Goal: Find specific page/section: Find specific page/section

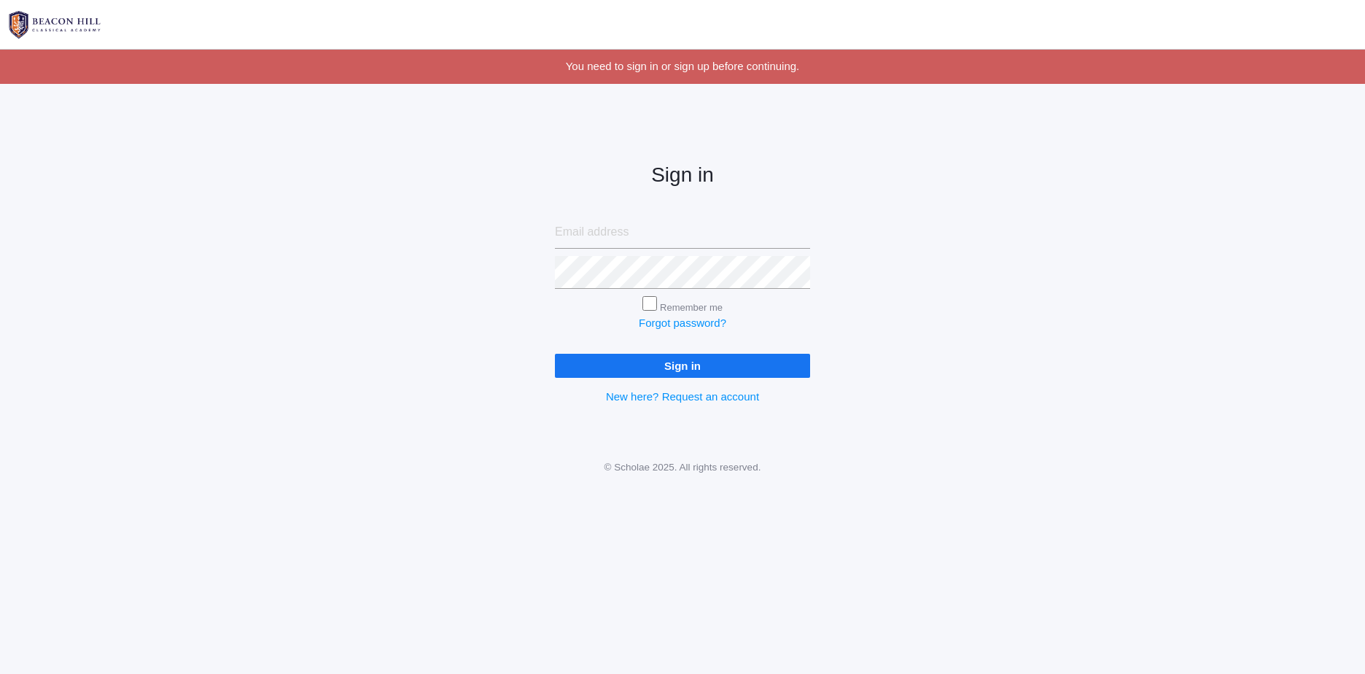
type input "ashleanneg88@gmail.com"
click at [675, 358] on input "Sign in" at bounding box center [682, 366] width 255 height 24
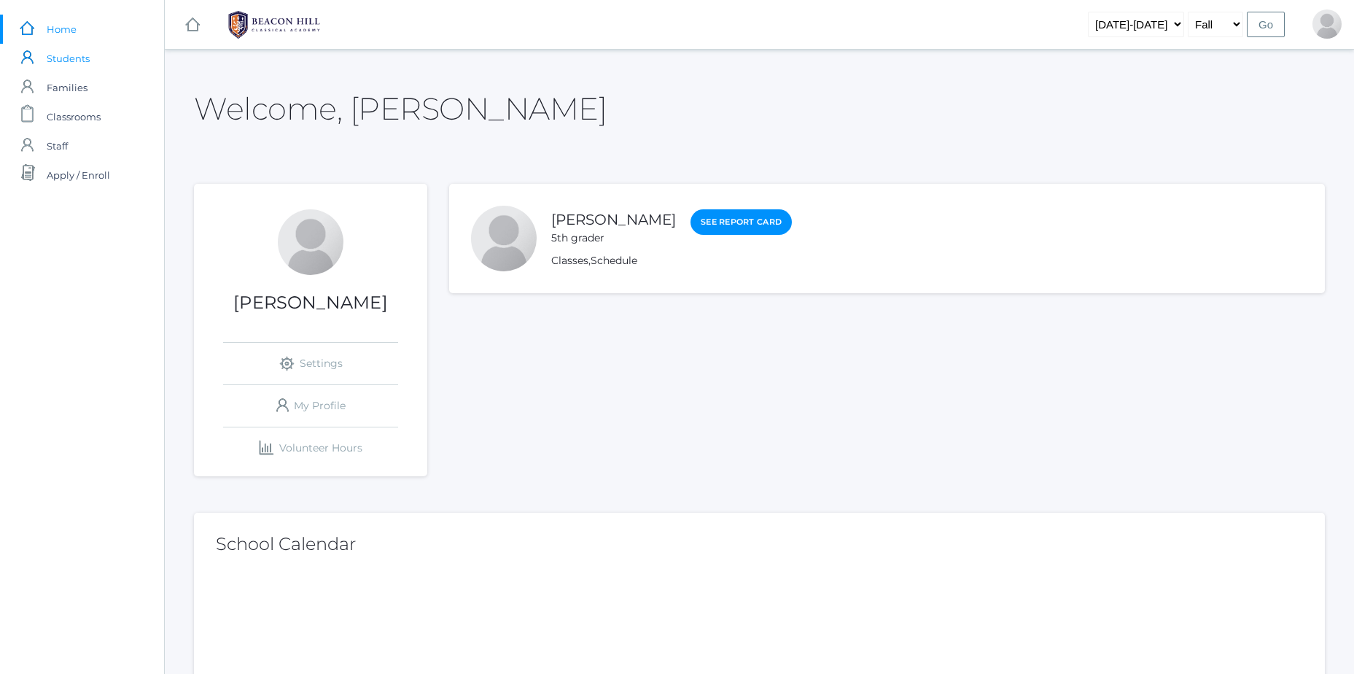
click at [69, 65] on span "Students" at bounding box center [68, 58] width 43 height 29
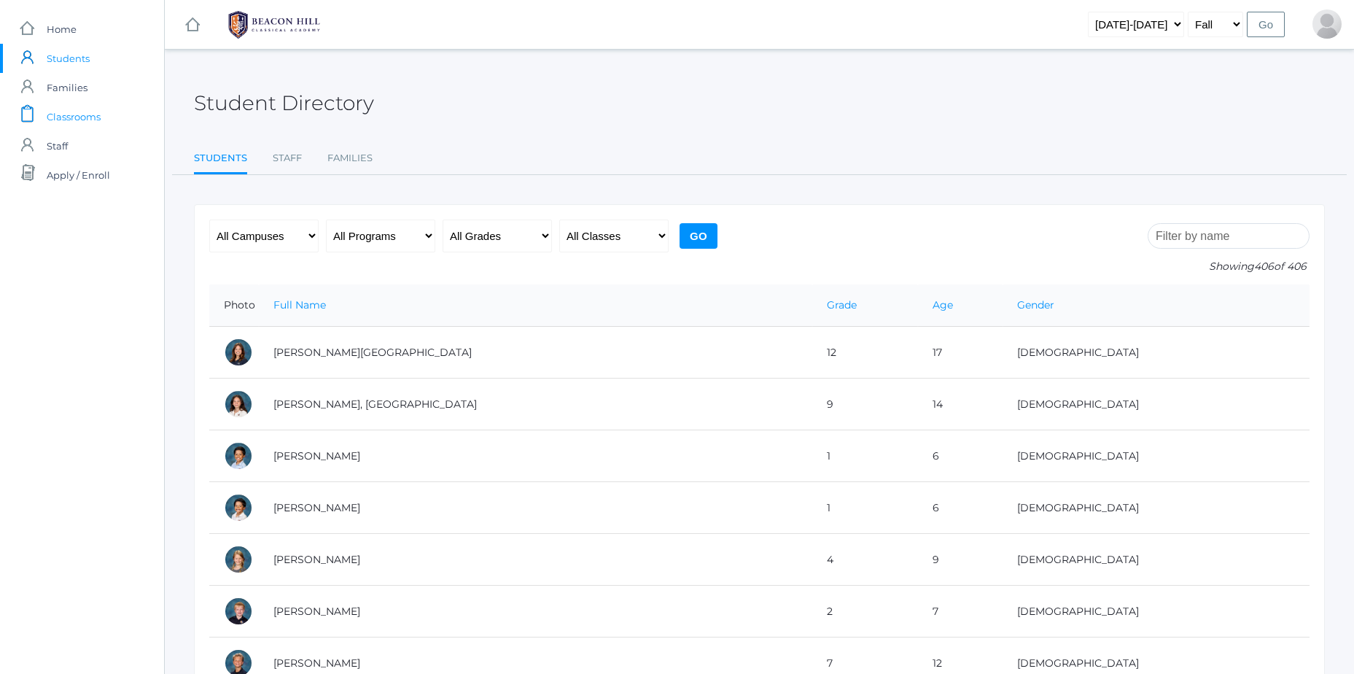
click at [79, 113] on span "Classrooms" at bounding box center [74, 116] width 54 height 29
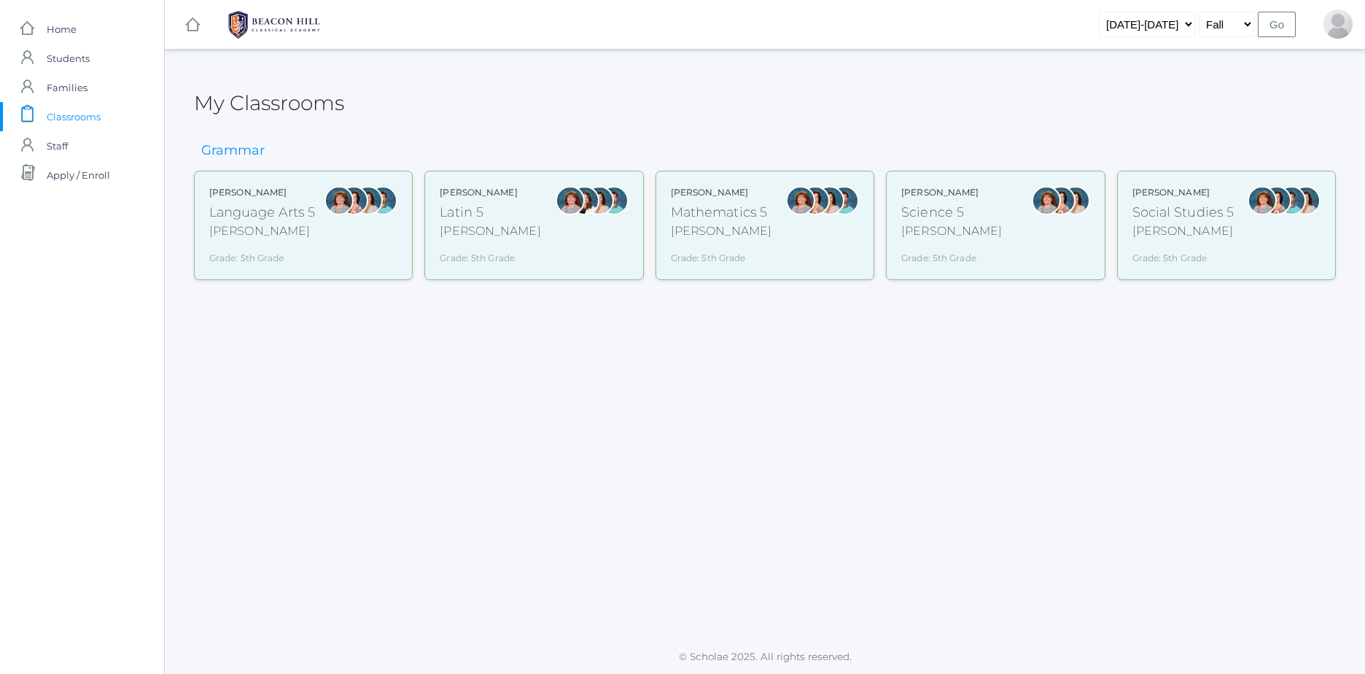
click at [285, 221] on div "Language Arts 5" at bounding box center [262, 213] width 106 height 20
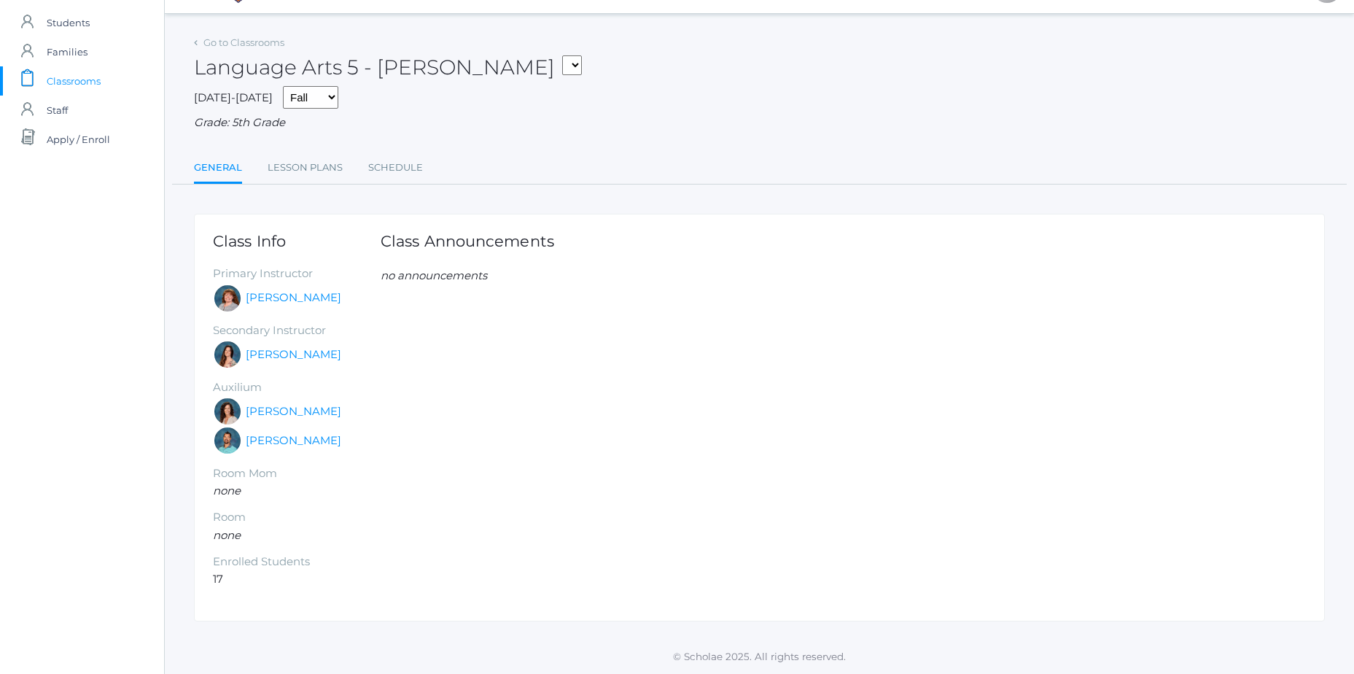
scroll to position [38, 0]
click at [308, 156] on link "Lesson Plans" at bounding box center [305, 167] width 75 height 29
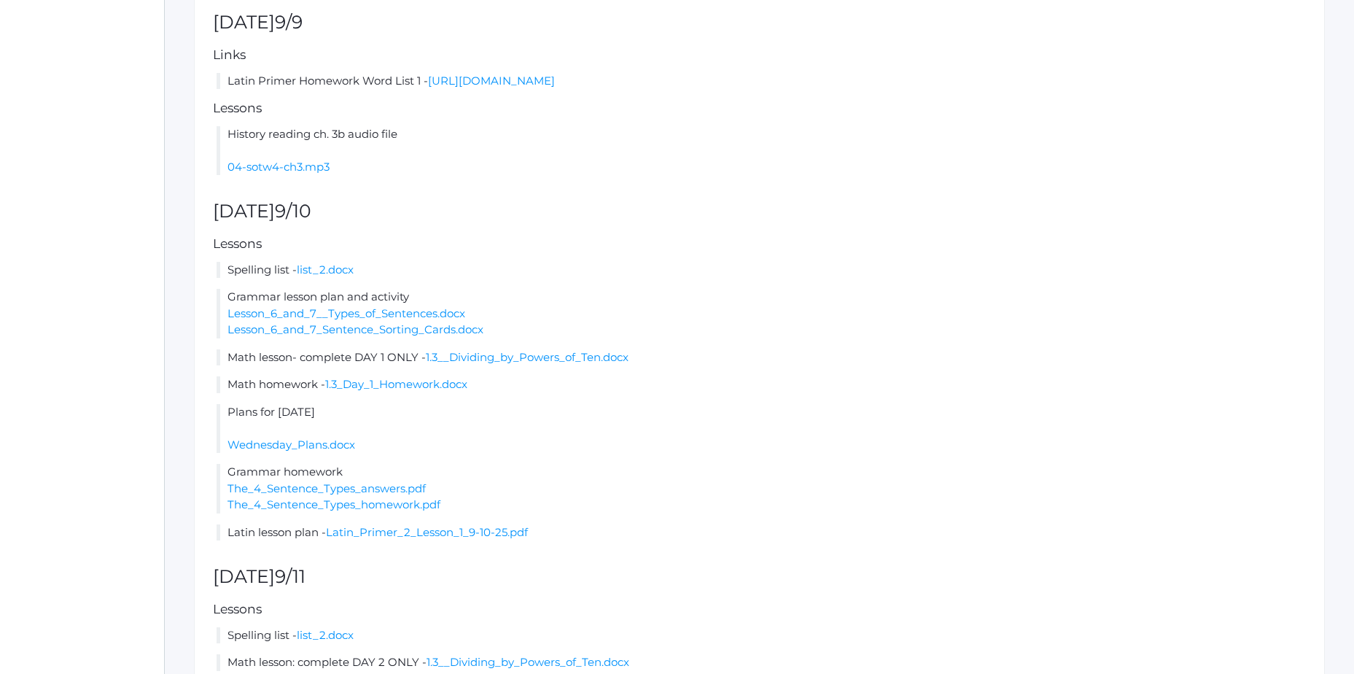
scroll to position [656, 0]
